Goal: Task Accomplishment & Management: Use online tool/utility

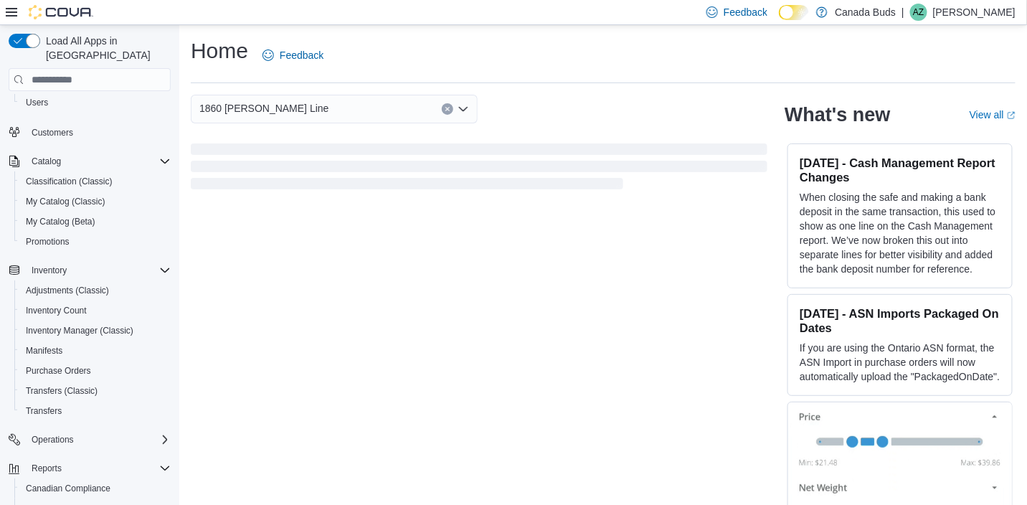
scroll to position [156, 0]
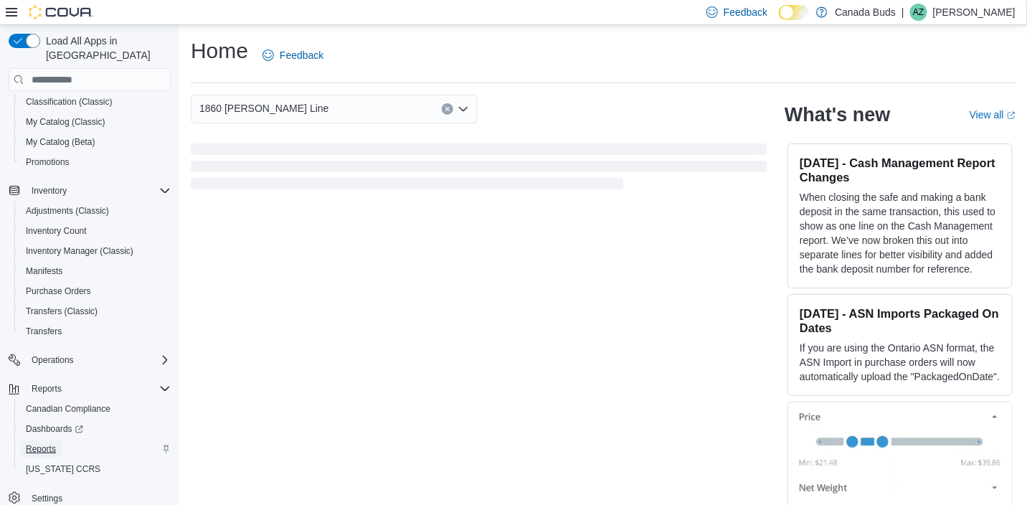
click at [39, 443] on span "Reports" at bounding box center [41, 448] width 30 height 11
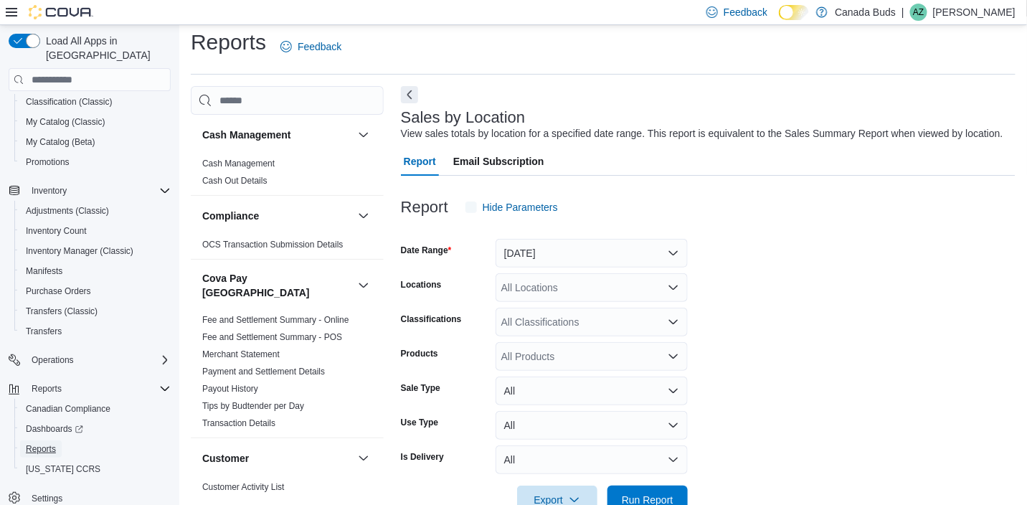
scroll to position [33, 0]
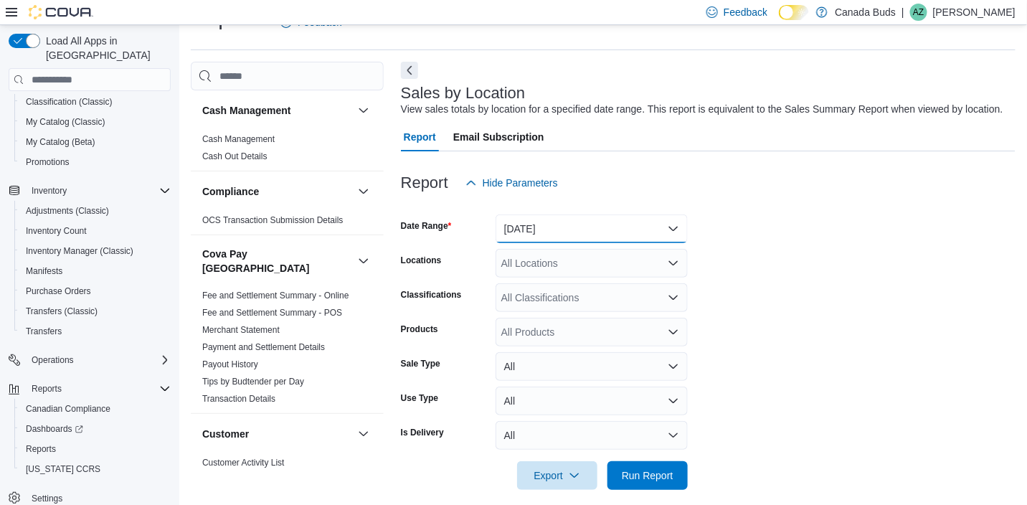
click at [552, 229] on button "[DATE]" at bounding box center [592, 228] width 192 height 29
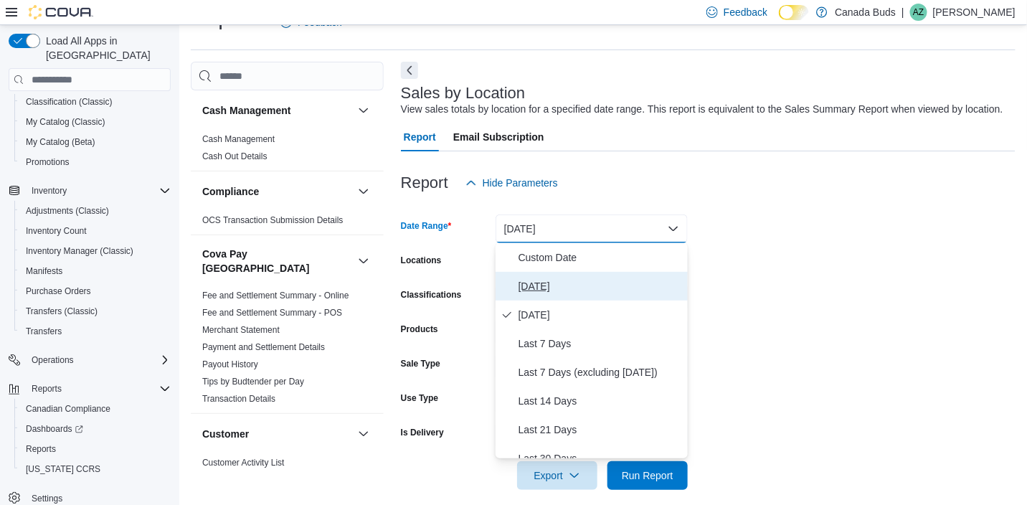
click at [535, 284] on span "[DATE]" at bounding box center [600, 286] width 164 height 17
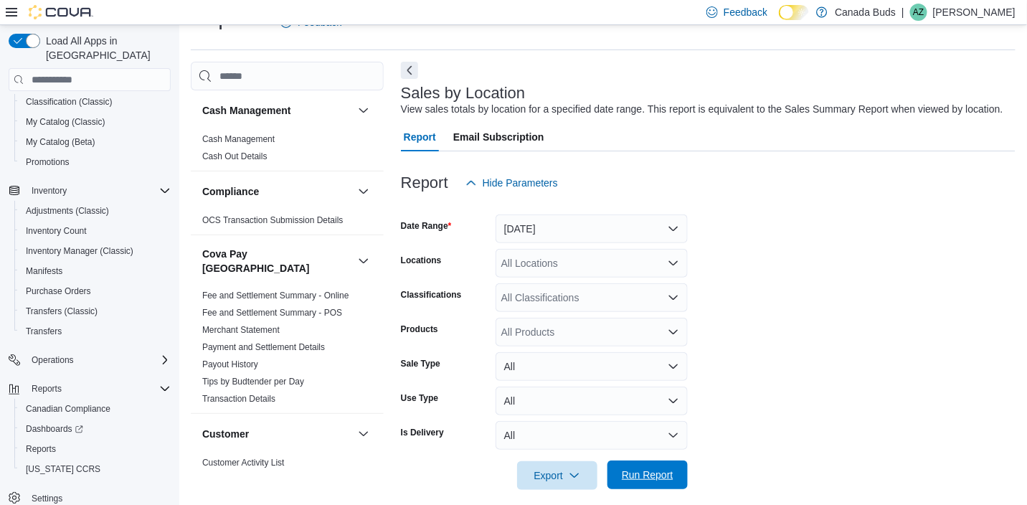
click at [658, 482] on span "Run Report" at bounding box center [647, 474] width 63 height 29
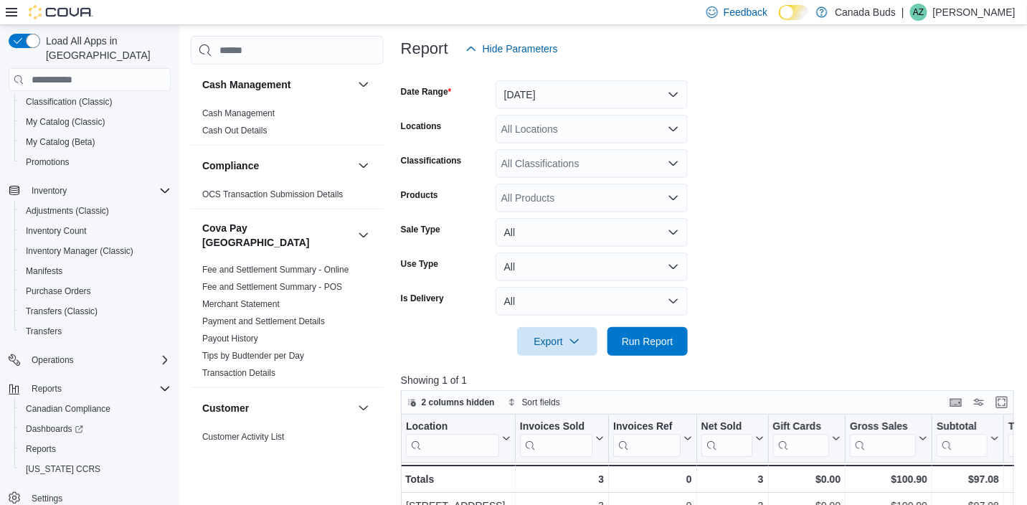
scroll to position [392, 0]
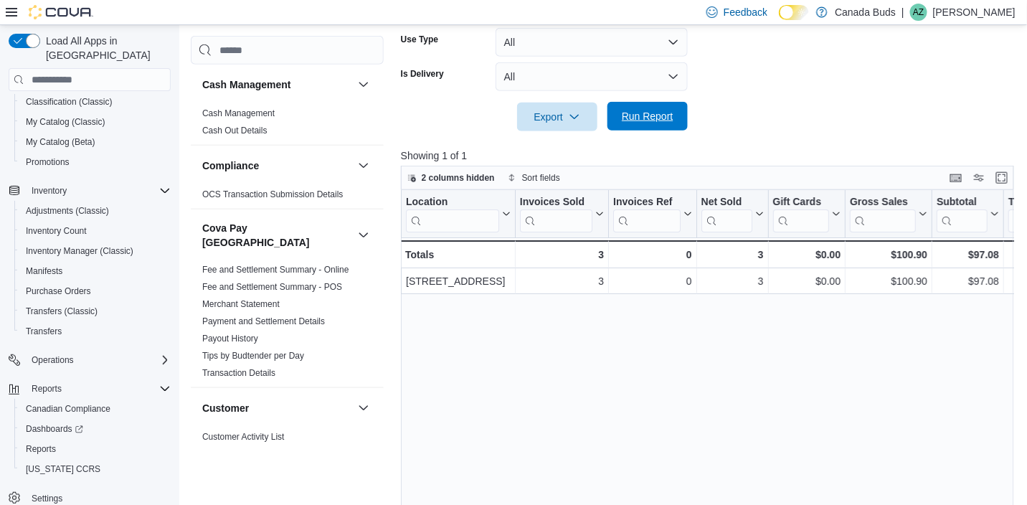
click at [630, 120] on span "Run Report" at bounding box center [648, 116] width 52 height 14
